Goal: Task Accomplishment & Management: Use online tool/utility

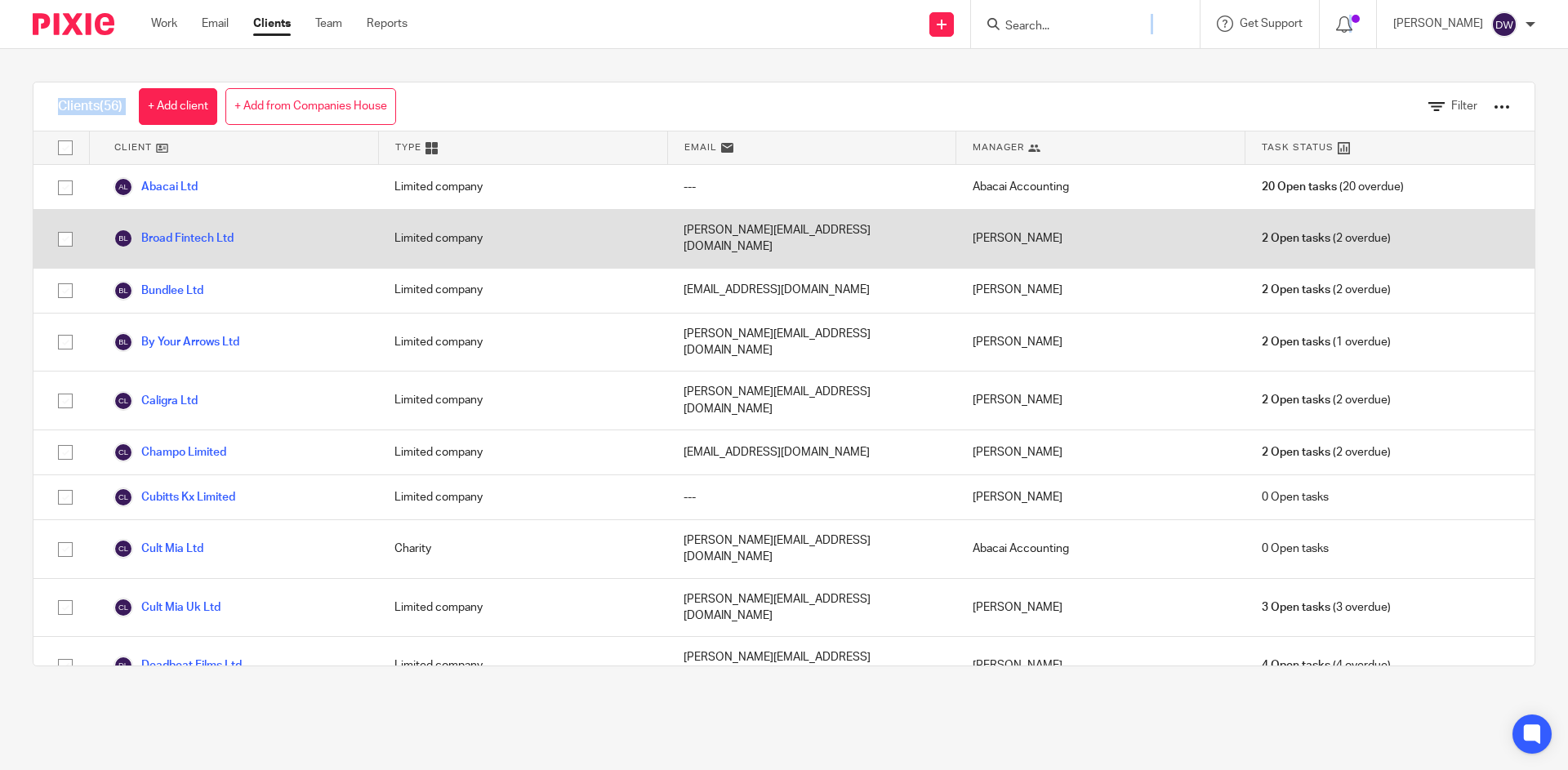
drag, startPoint x: 1044, startPoint y: 35, endPoint x: 905, endPoint y: 211, distance: 224.3
click at [966, 175] on body "Work Email Clients Team Reports Work Email Clients Team Reports Settings Send n…" at bounding box center [784, 385] width 1568 height 770
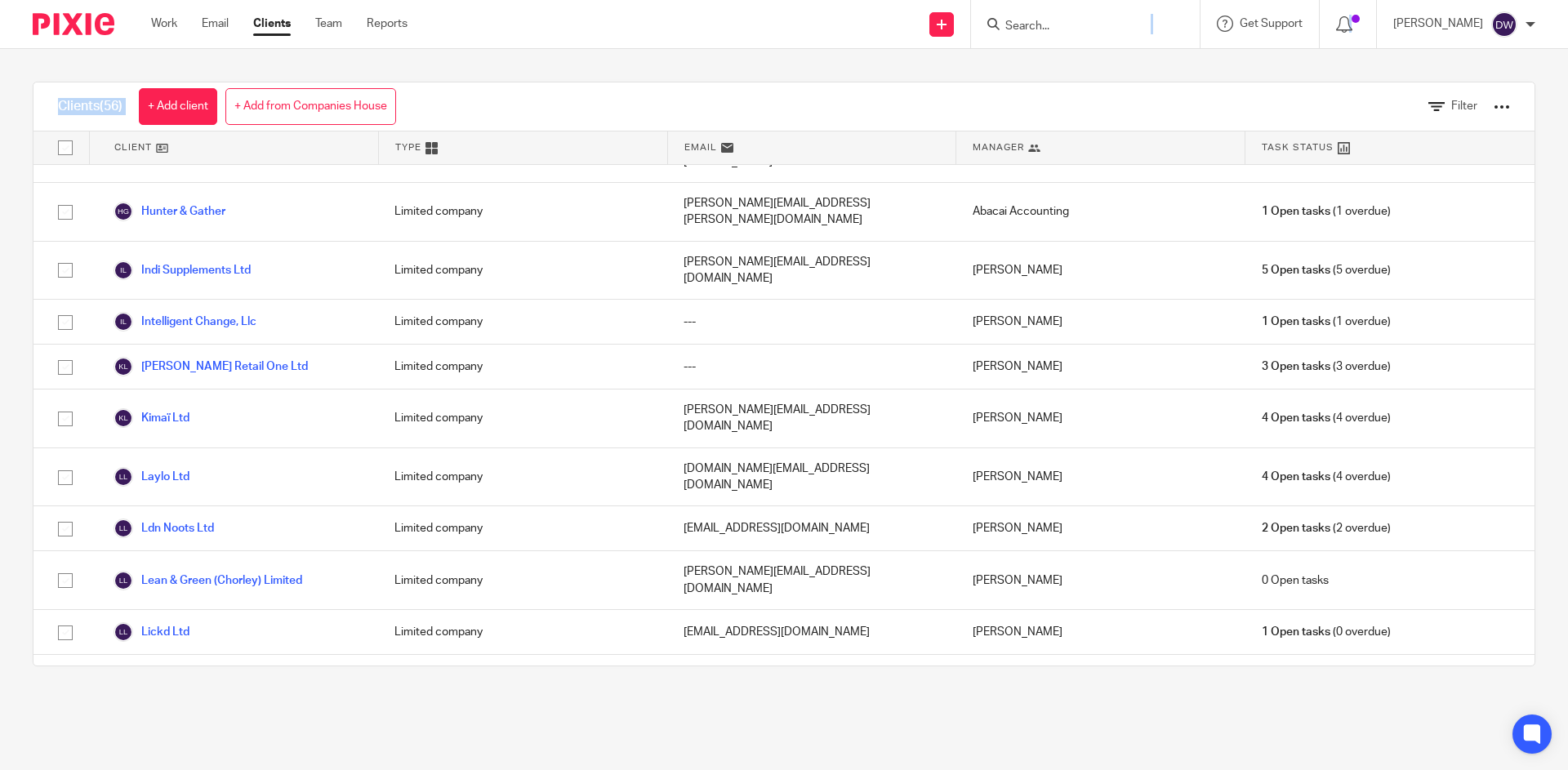
scroll to position [1011, 0]
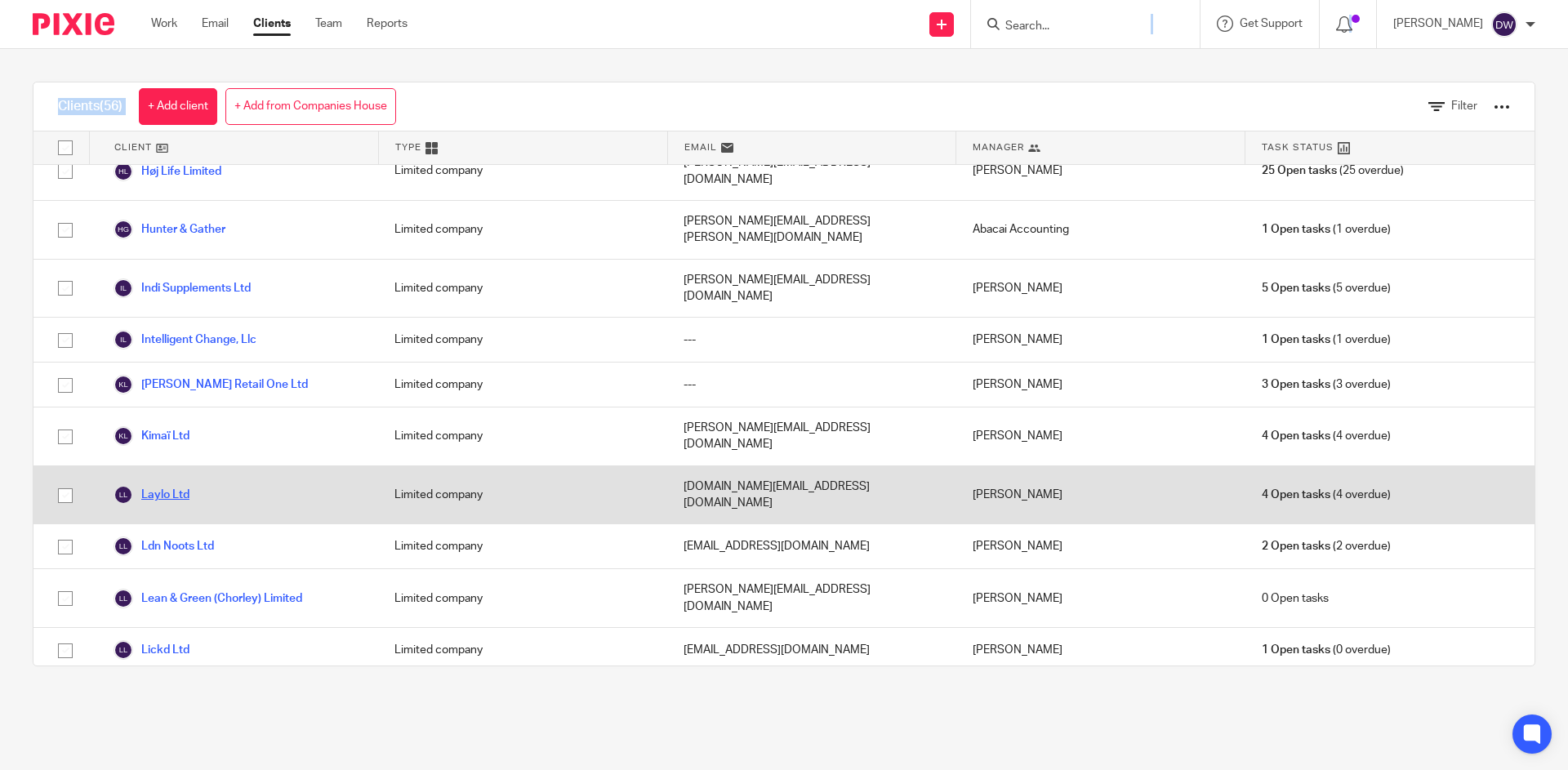
click at [172, 484] on link "Laylo Ltd" at bounding box center [152, 494] width 76 height 19
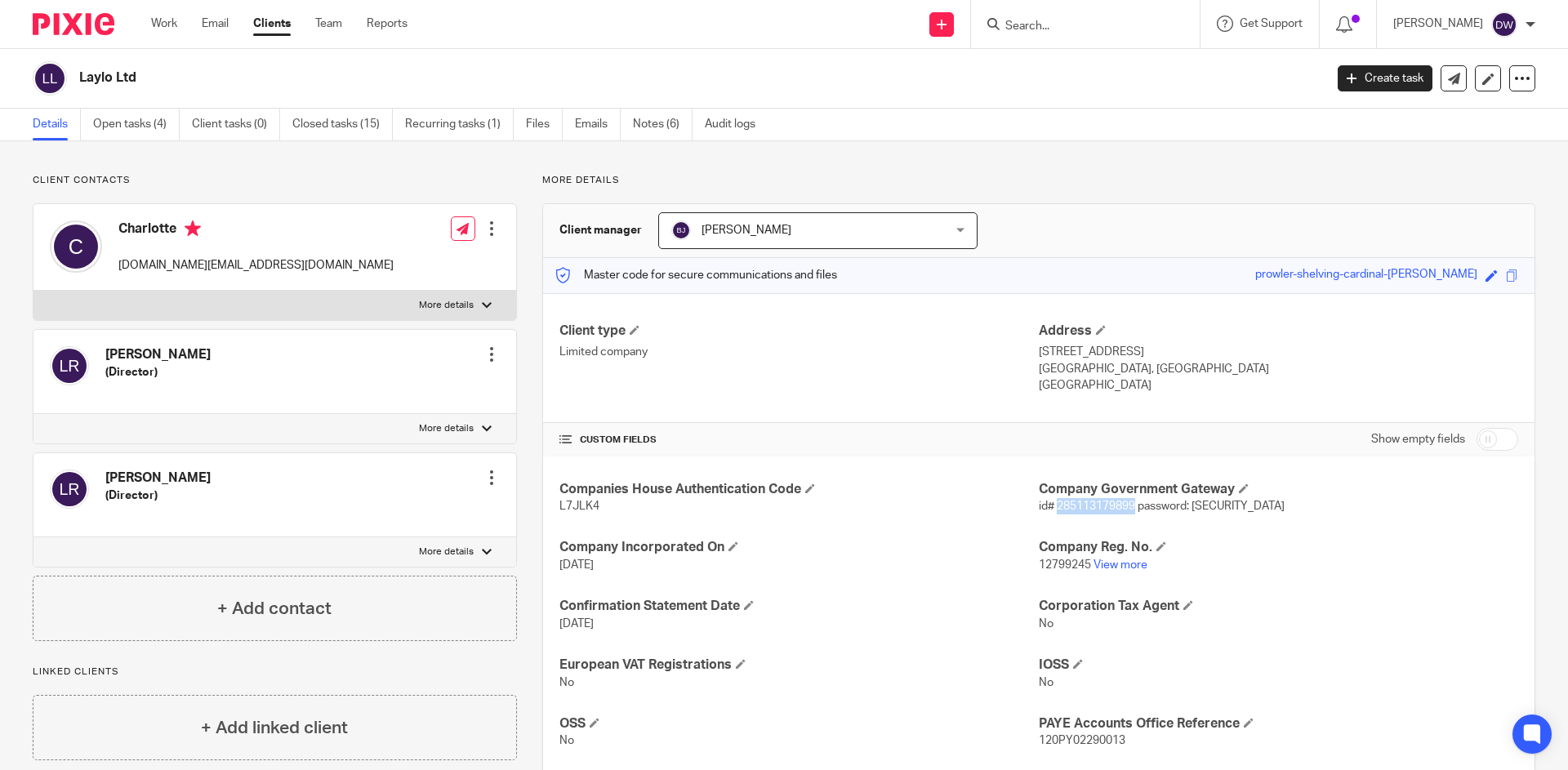
drag, startPoint x: 1050, startPoint y: 506, endPoint x: 1126, endPoint y: 507, distance: 76.0
click at [1126, 507] on span "id# 285113179899 password: [SECURITY_DATA]" at bounding box center [1162, 506] width 246 height 12
copy span "285113179899"
drag, startPoint x: 1190, startPoint y: 508, endPoint x: 1421, endPoint y: 509, distance: 231.0
click at [1421, 509] on p "id# 285113179899 password: [SECURITY_DATA]" at bounding box center [1278, 506] width 479 height 16
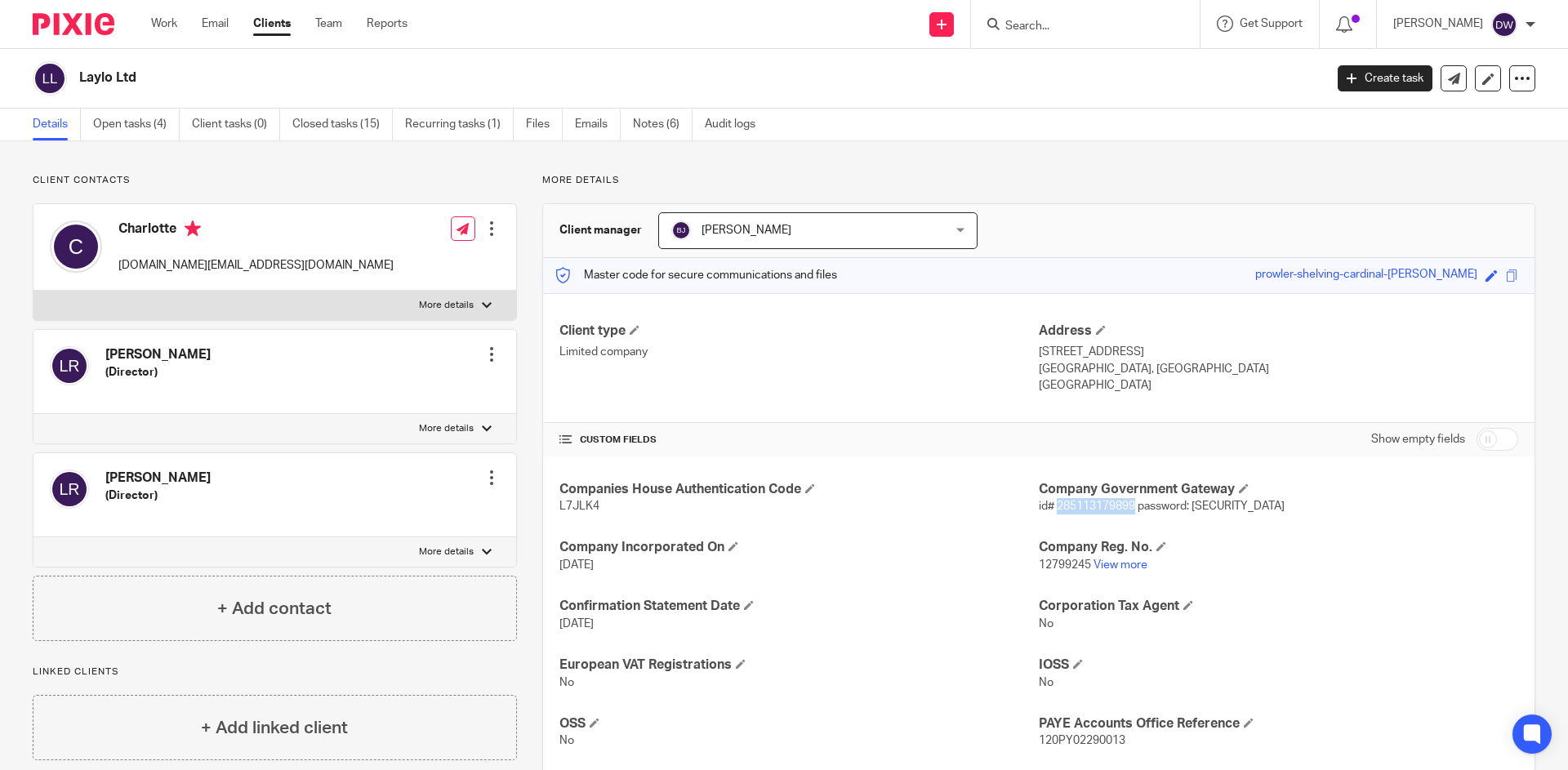
copy span "Vnrjienvb5u7984h59!^B*@mvkjrvno"
click at [161, 122] on link "Open tasks (4)" at bounding box center [136, 124] width 87 height 32
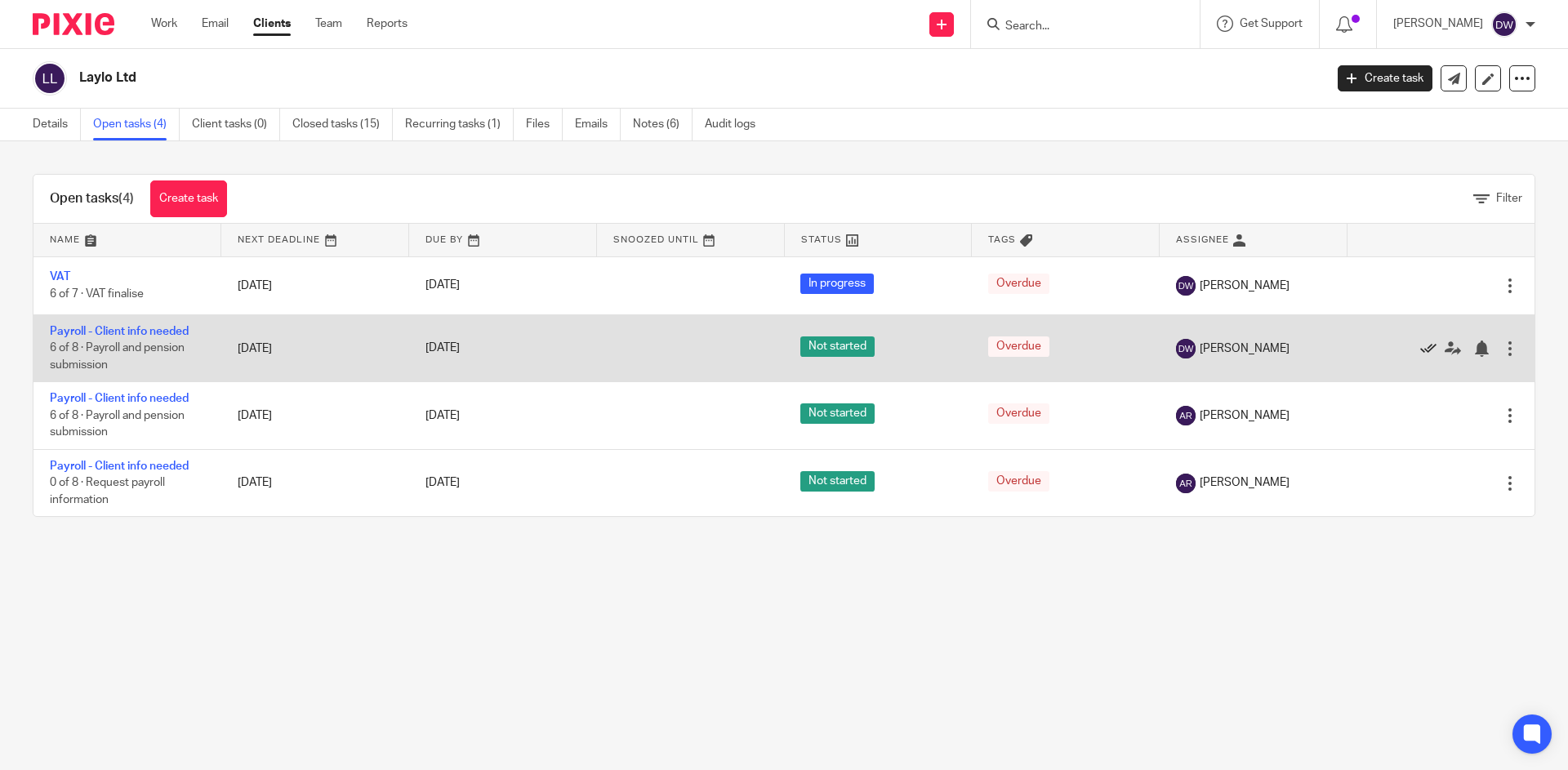
click at [1420, 346] on icon at bounding box center [1428, 348] width 16 height 16
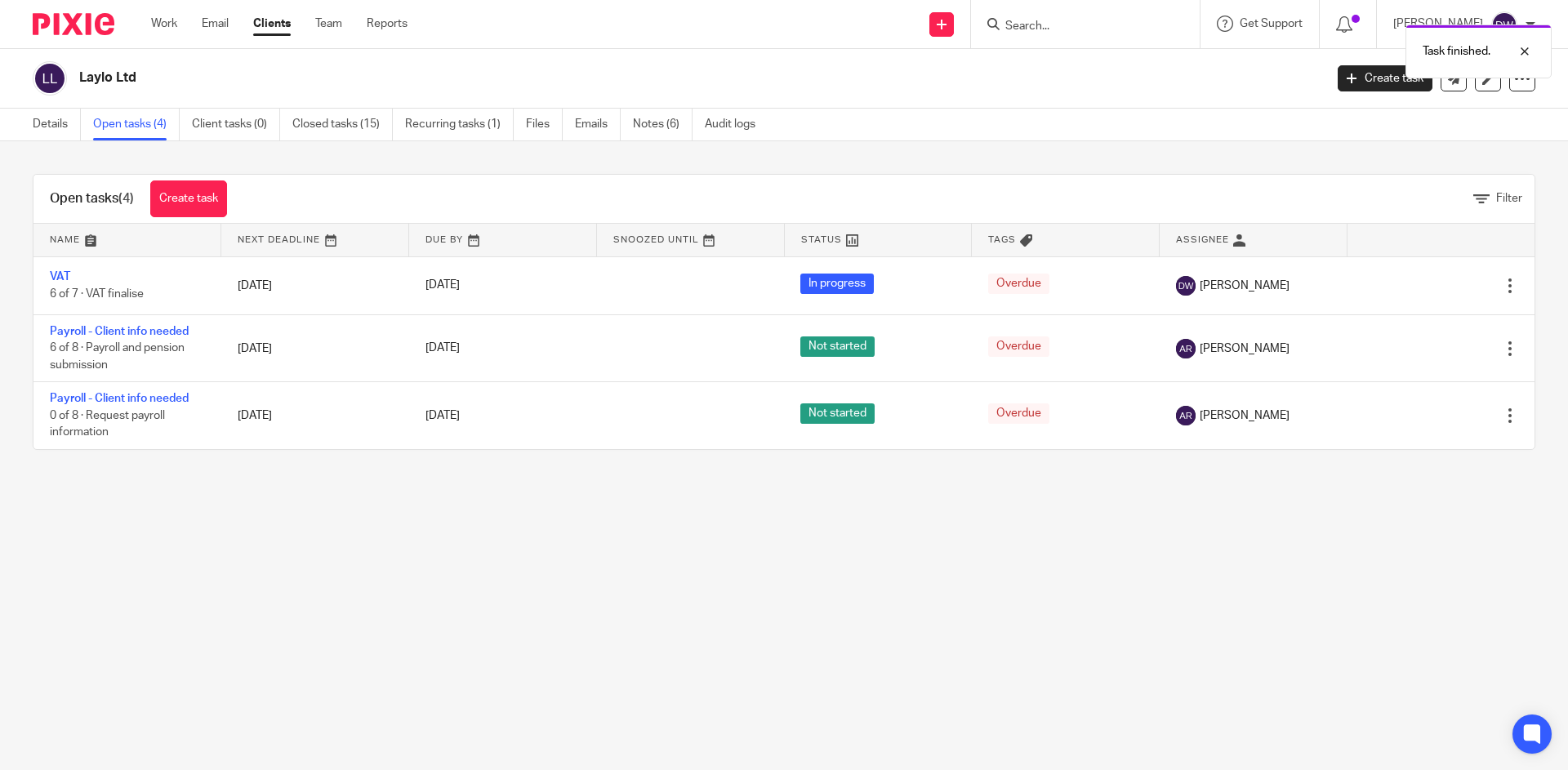
click at [1420, 346] on icon at bounding box center [1428, 348] width 16 height 16
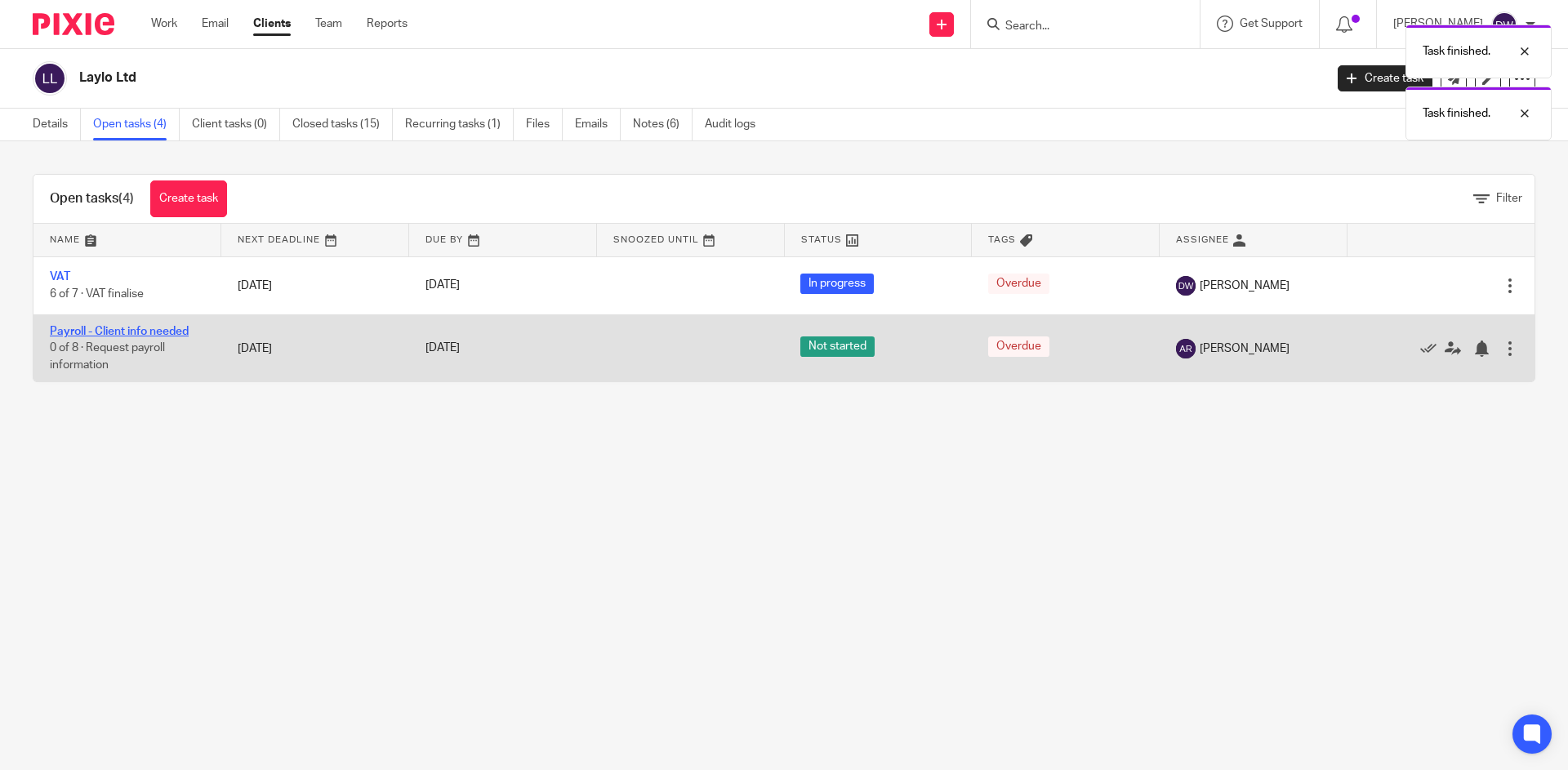
click at [125, 328] on link "Payroll - Client info needed" at bounding box center [120, 331] width 139 height 12
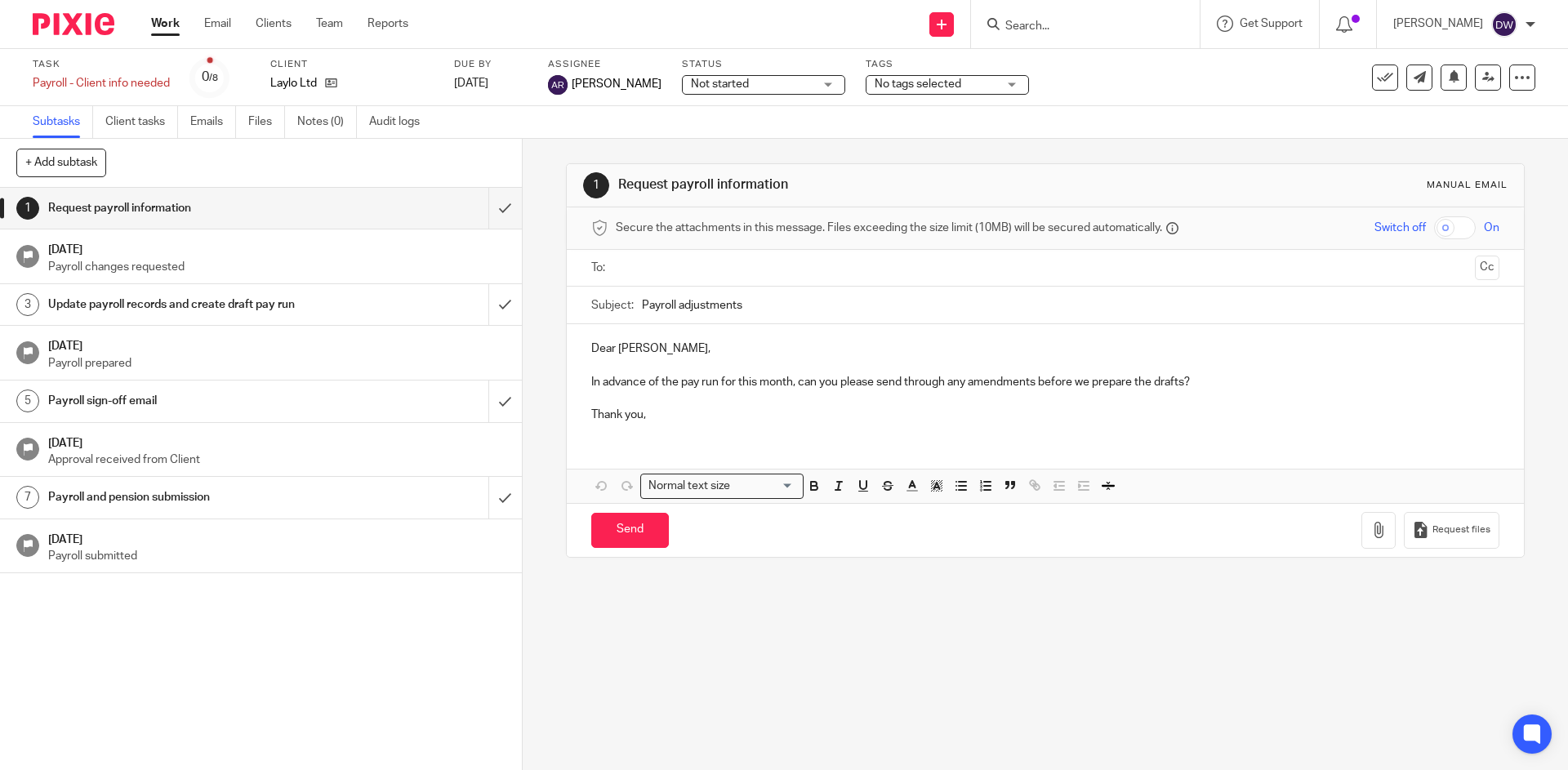
click at [135, 404] on h1 "Payroll sign-off email" at bounding box center [189, 400] width 283 height 24
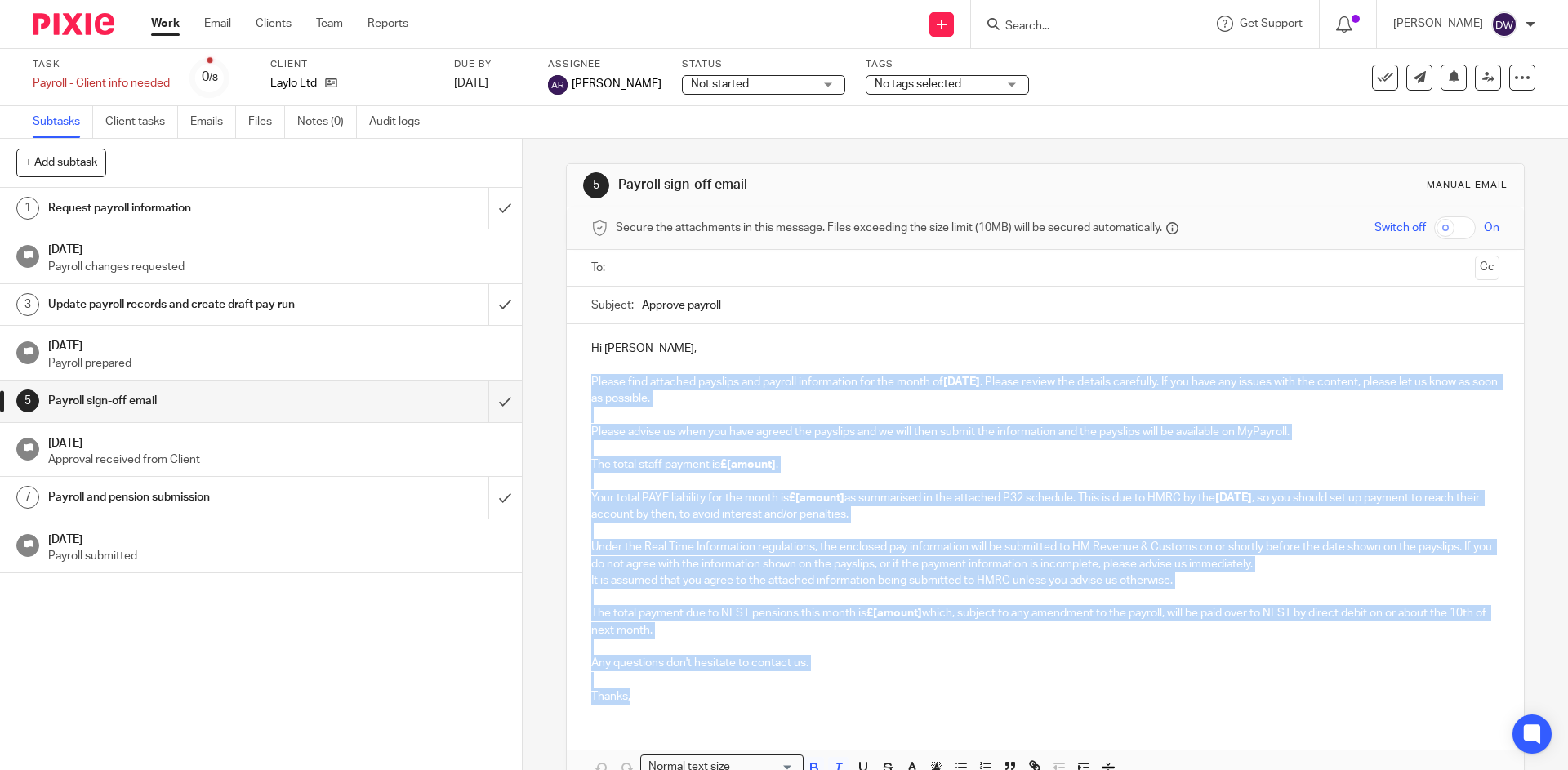
drag, startPoint x: 582, startPoint y: 377, endPoint x: 707, endPoint y: 695, distance: 341.7
click at [707, 695] on div "Hi [PERSON_NAME], Please find attached payslips and payroll information for the…" at bounding box center [1045, 520] width 956 height 393
copy div "Loremi dolo sitametc adipisci eli seddoei temporincid utl etd magna al Enimadmi…"
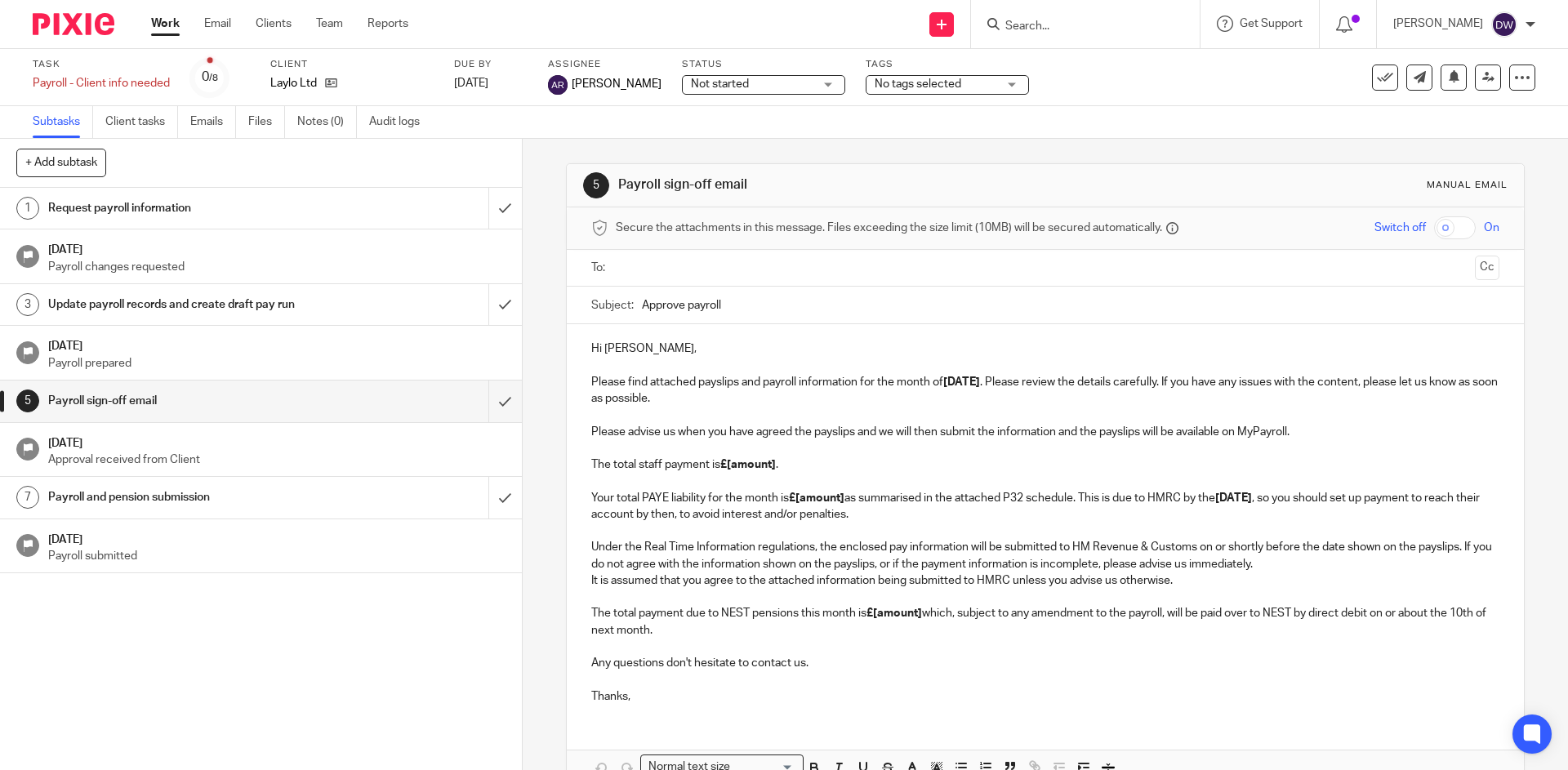
click at [594, 343] on p "Hi [PERSON_NAME], Please find attached payslips and payroll information for the…" at bounding box center [1045, 373] width 908 height 67
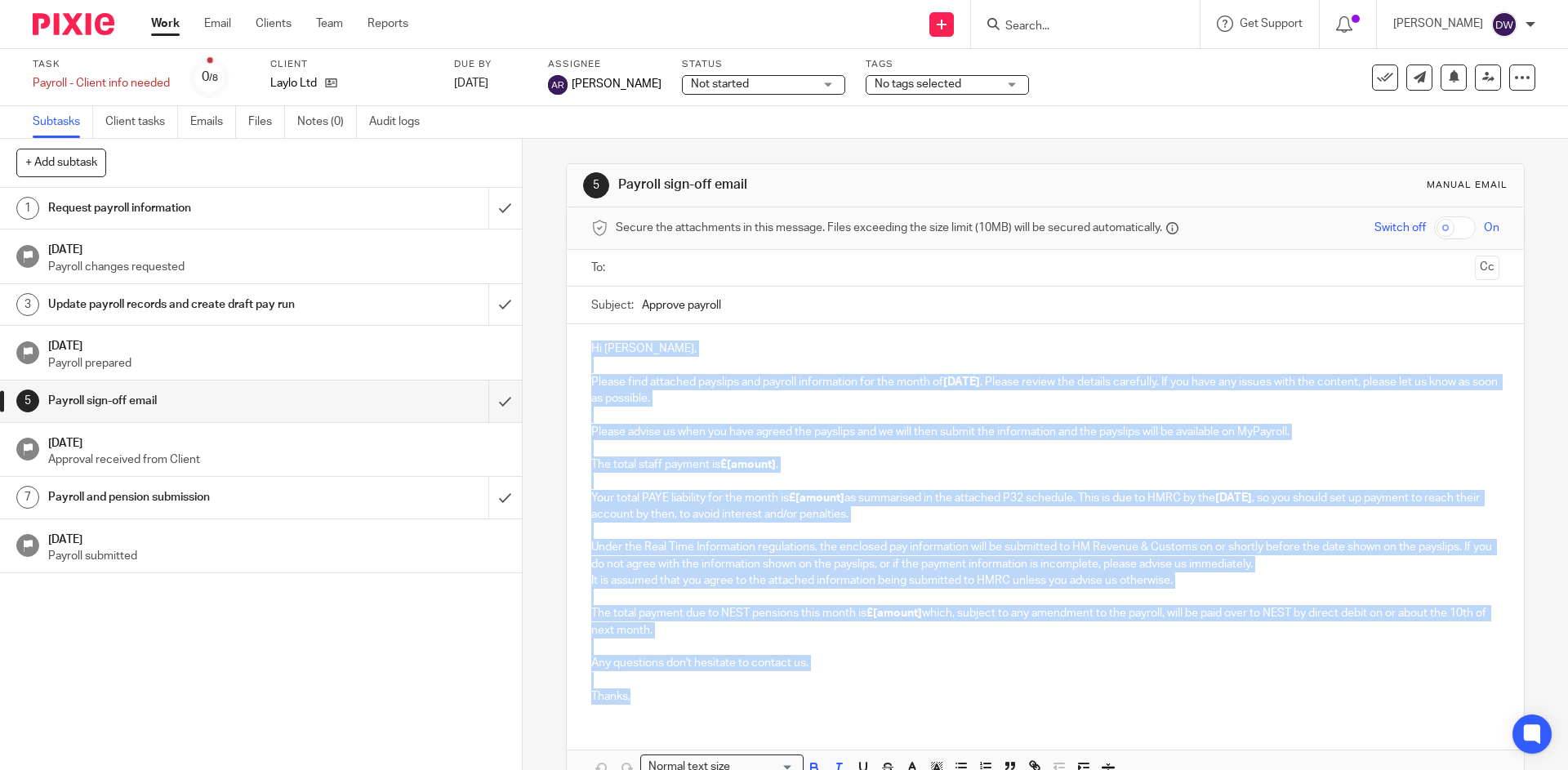
scroll to position [93, 0]
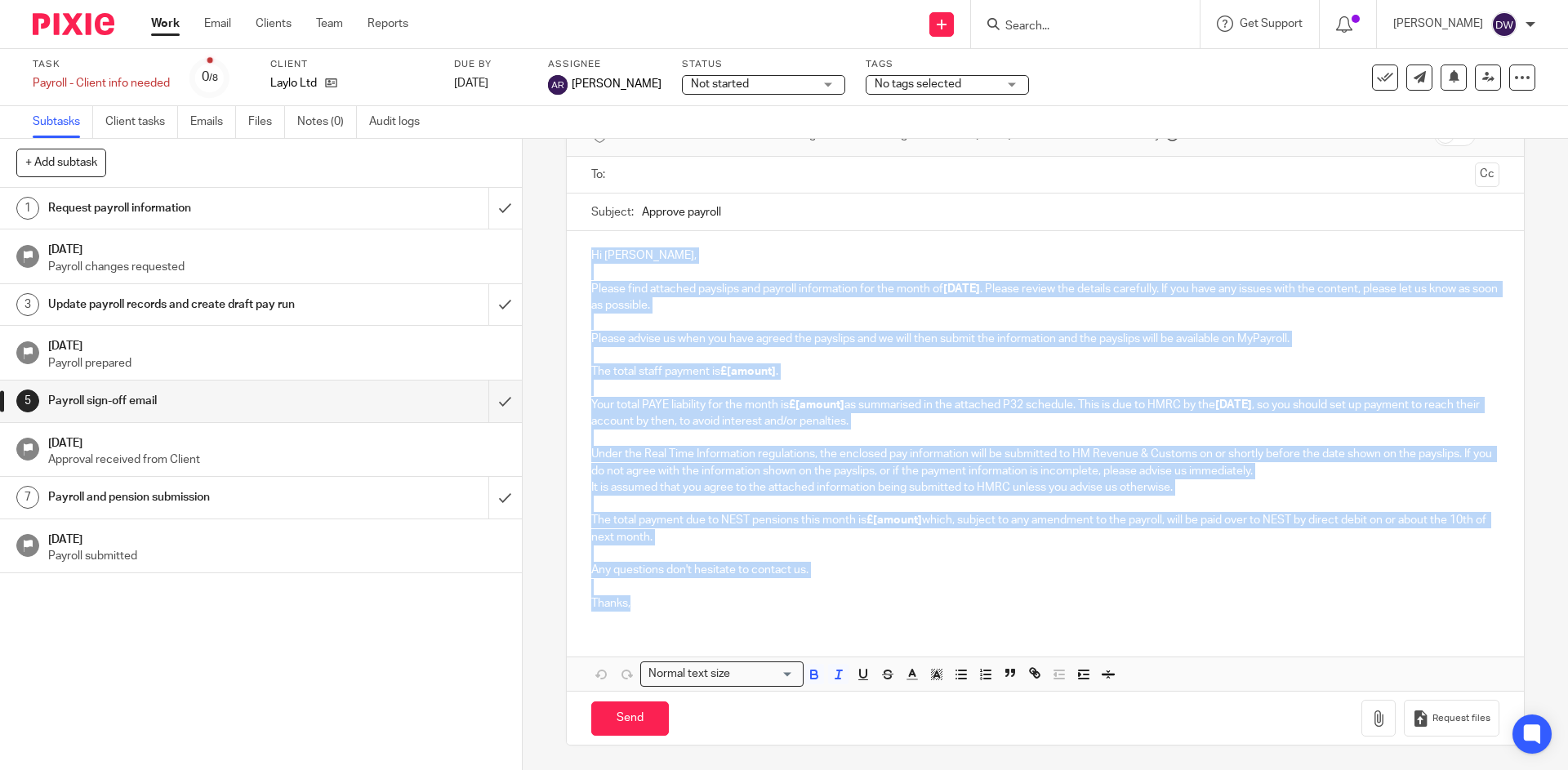
drag, startPoint x: 585, startPoint y: 346, endPoint x: 678, endPoint y: 595, distance: 265.8
click at [678, 595] on div "Hi [PERSON_NAME], Please find attached payslips and payroll information for the…" at bounding box center [1045, 426] width 956 height 393
copy div "Lo Ipsumdolo, Sitame cons adipisci elitsedd eiu tempori utlaboreetd mag ali eni…"
click at [821, 297] on p "Hi Charlotte, Please find attached payslips and payroll information for the mon…" at bounding box center [1045, 280] width 908 height 67
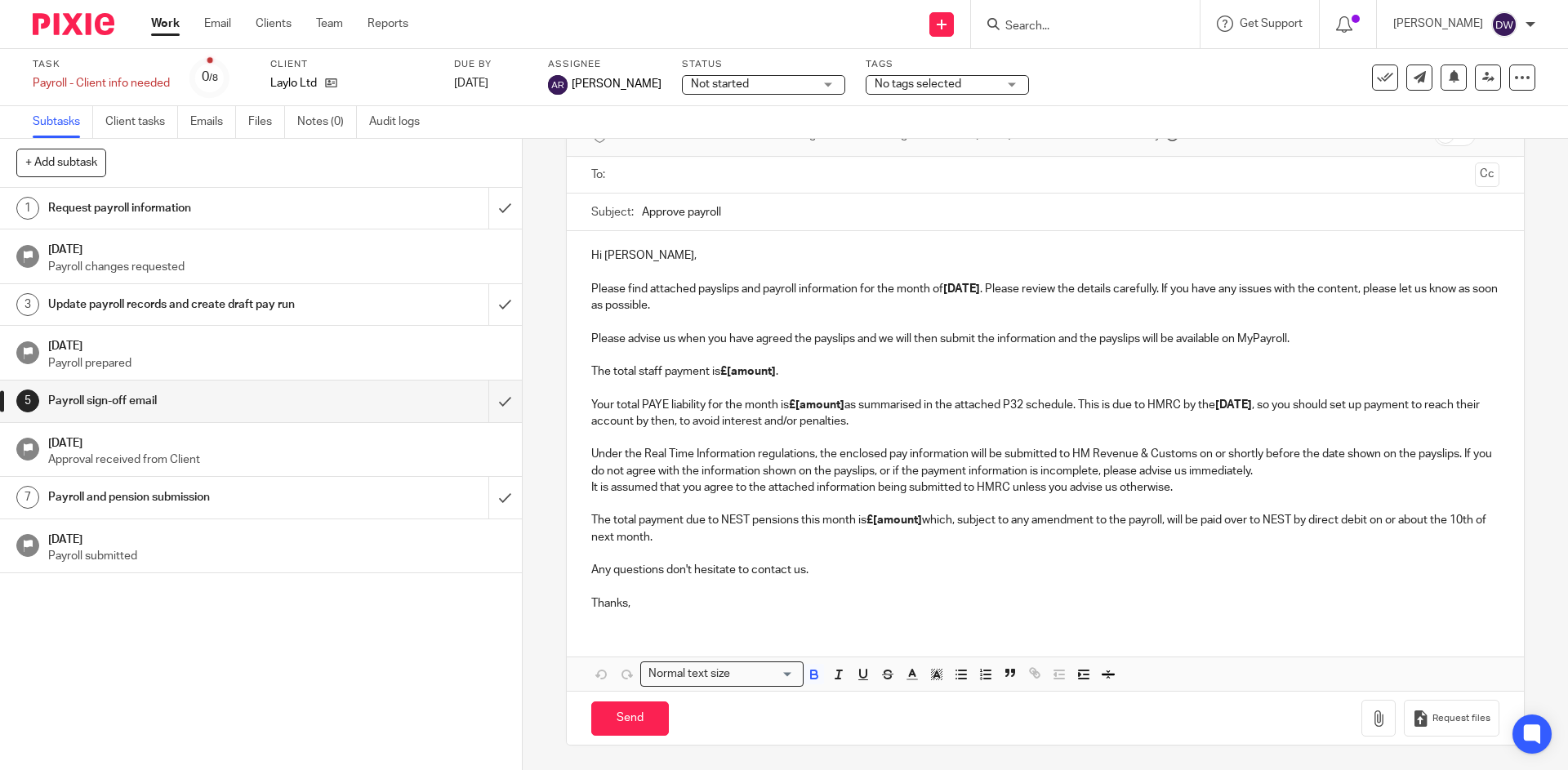
click at [807, 404] on strong "£[amount]" at bounding box center [817, 405] width 56 height 12
paste div
